Goal: Information Seeking & Learning: Learn about a topic

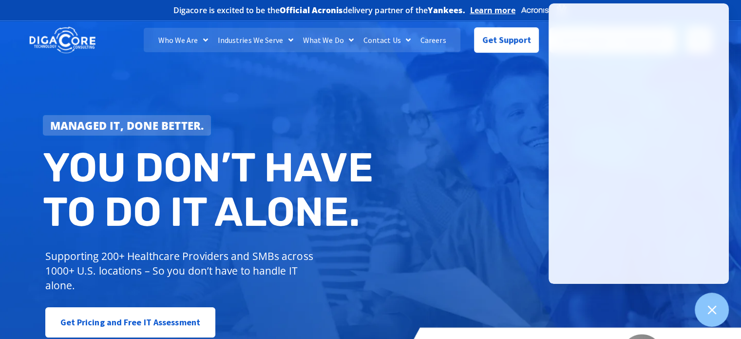
click at [400, 107] on div "Managed IT, done better. You don’t have to do IT alone. Supporting 200+ Healthc…" at bounding box center [370, 199] width 741 height 365
drag, startPoint x: 640, startPoint y: 292, endPoint x: 638, endPoint y: 282, distance: 10.0
click at [640, 292] on div "Managed IT, done better. You don’t have to do IT alone. Supporting 200+ Healthc…" at bounding box center [370, 199] width 741 height 365
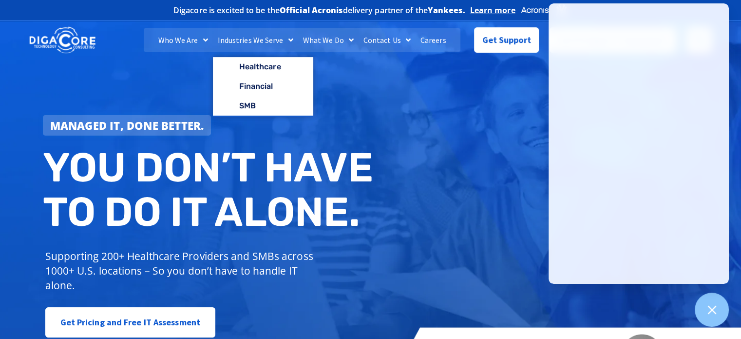
click at [236, 39] on link "Industries We Serve" at bounding box center [255, 40] width 85 height 24
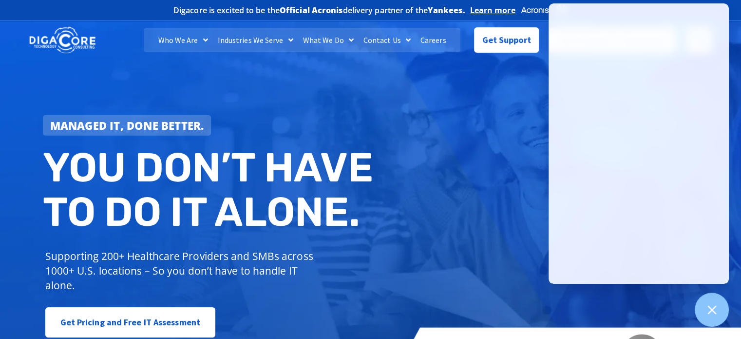
click at [236, 39] on link "Industries We Serve" at bounding box center [255, 40] width 85 height 24
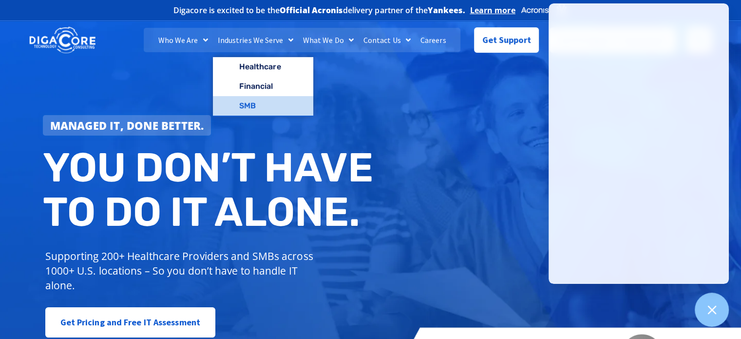
click at [261, 98] on link "SMB" at bounding box center [263, 105] width 100 height 19
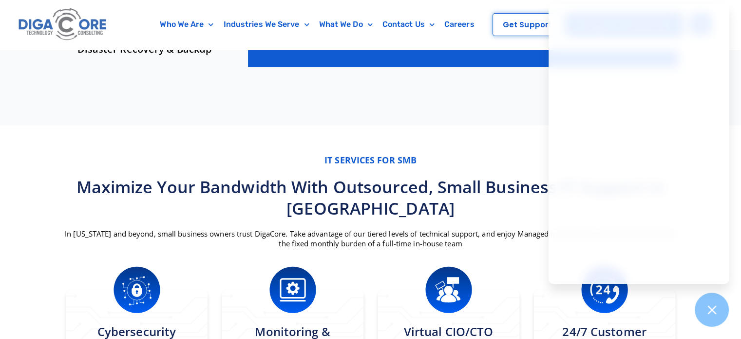
scroll to position [341, 0]
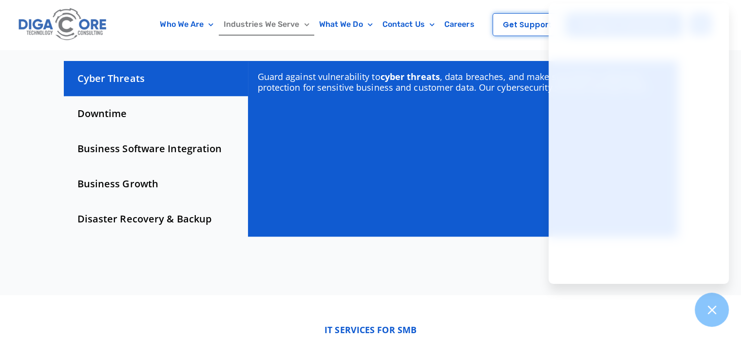
click at [248, 23] on link "Industries We Serve" at bounding box center [267, 24] width 96 height 22
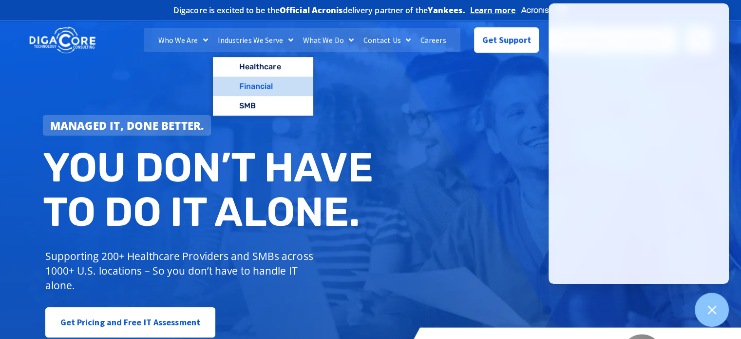
click at [271, 89] on link "Financial" at bounding box center [263, 86] width 100 height 19
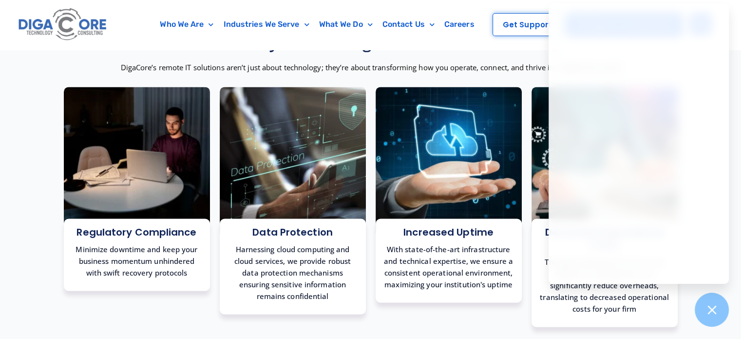
scroll to position [1462, 0]
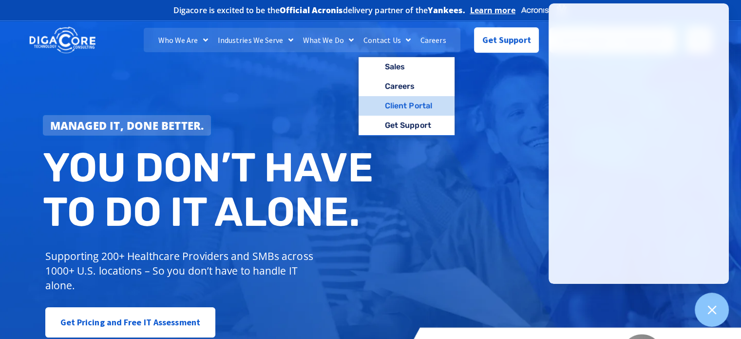
click at [408, 107] on link "Client Portal" at bounding box center [407, 105] width 96 height 19
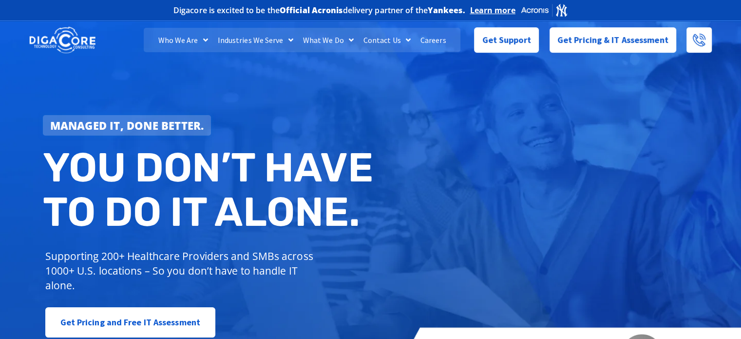
click at [569, 177] on div "Managed IT, done better. You don’t have to do IT alone. Supporting 200+ Healthc…" at bounding box center [370, 199] width 741 height 365
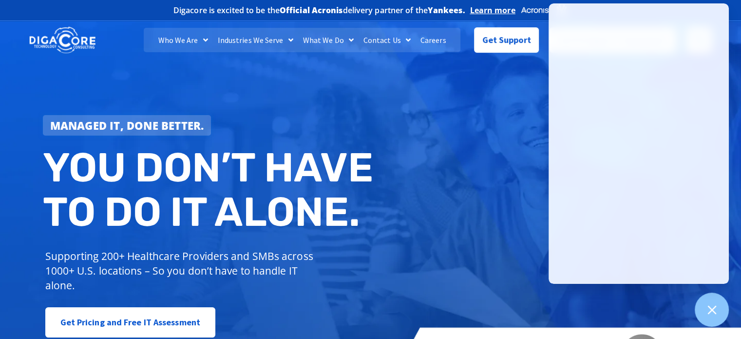
click at [339, 202] on h2 "You don’t have to do IT alone." at bounding box center [210, 189] width 335 height 89
click at [711, 307] on icon at bounding box center [712, 309] width 13 height 13
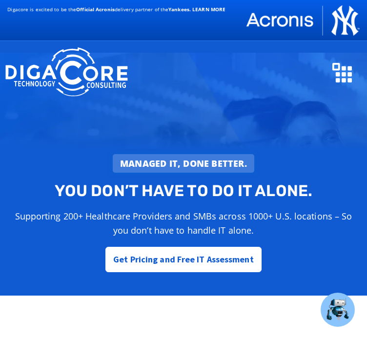
click at [0, 0] on div "Who We Are About Us Our Leadership Testimonials Blog Industries We Serve Health…" at bounding box center [0, 0] width 0 height 0
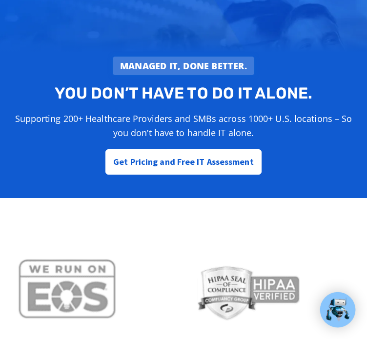
click at [344, 308] on img at bounding box center [337, 309] width 25 height 25
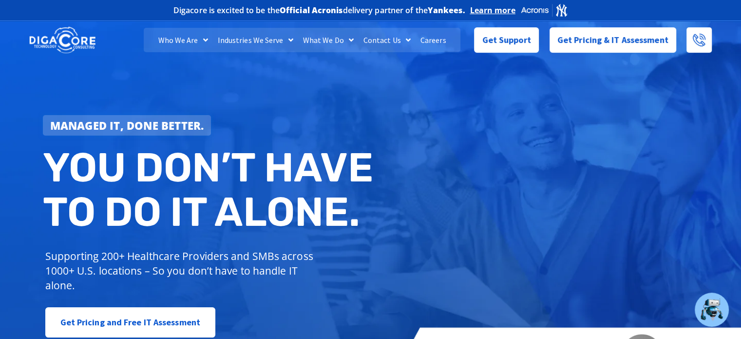
click at [491, 104] on div "Managed IT, done better. You don’t have to do IT alone. Supporting 200+ Healthc…" at bounding box center [370, 199] width 741 height 365
